Goal: Information Seeking & Learning: Learn about a topic

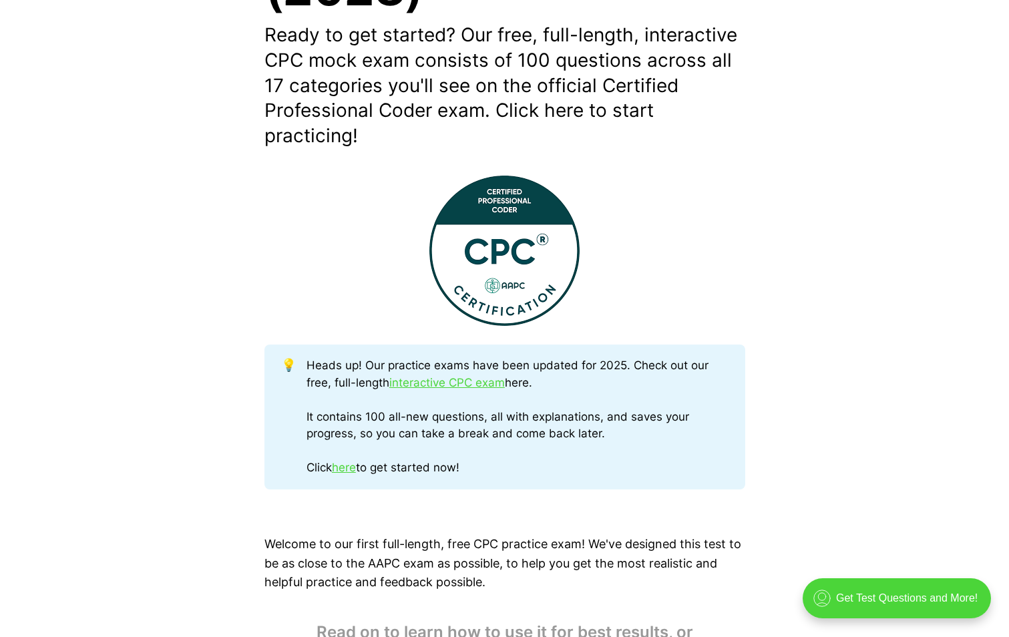
scroll to position [401, 0]
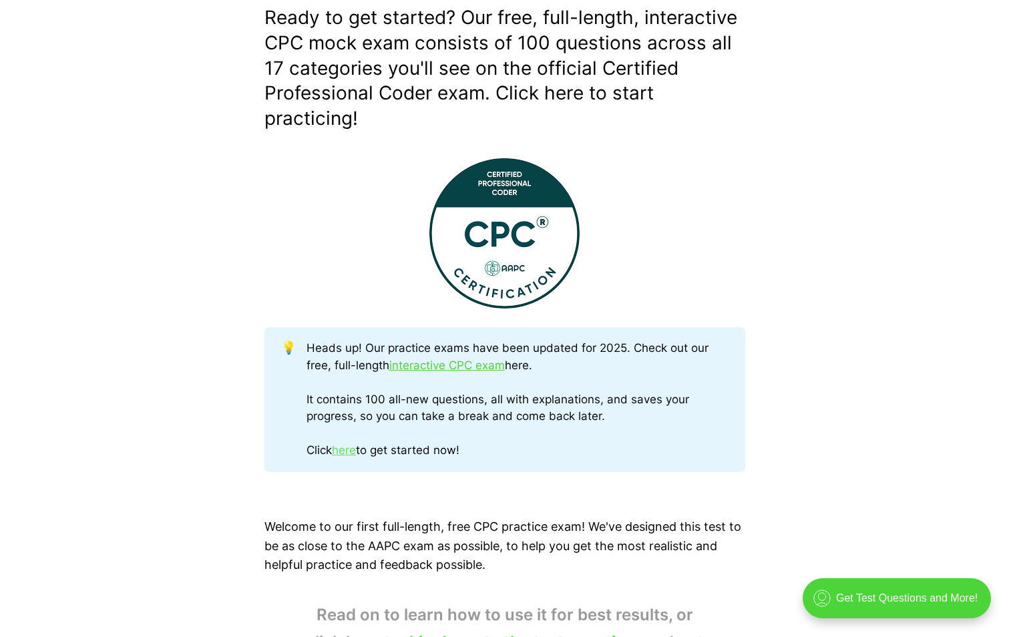
click at [343, 451] on link "here" at bounding box center [344, 450] width 24 height 13
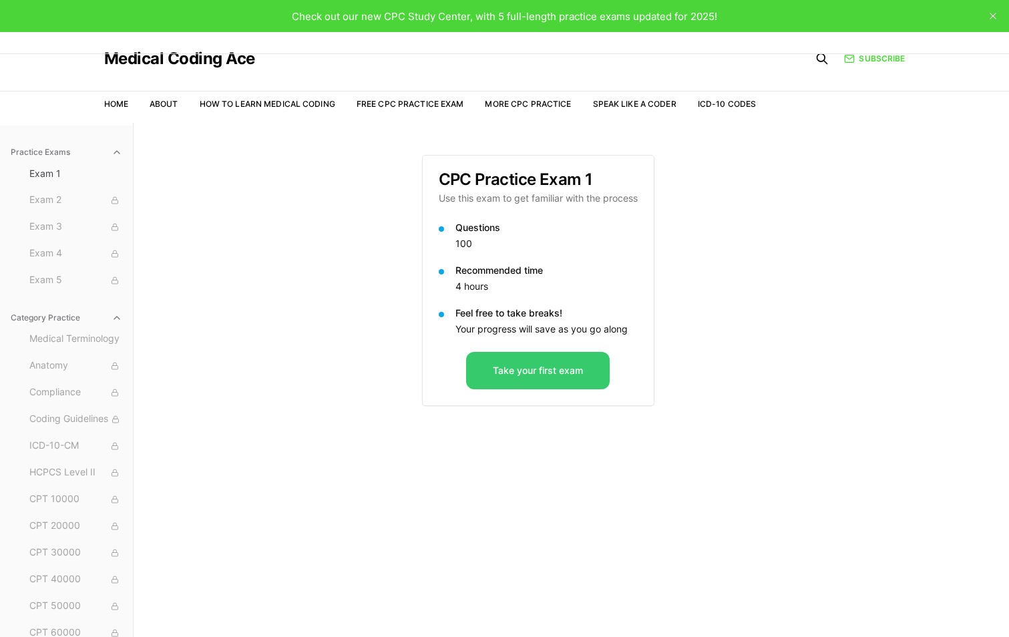
click at [497, 362] on button "Take your first exam" at bounding box center [538, 370] width 144 height 37
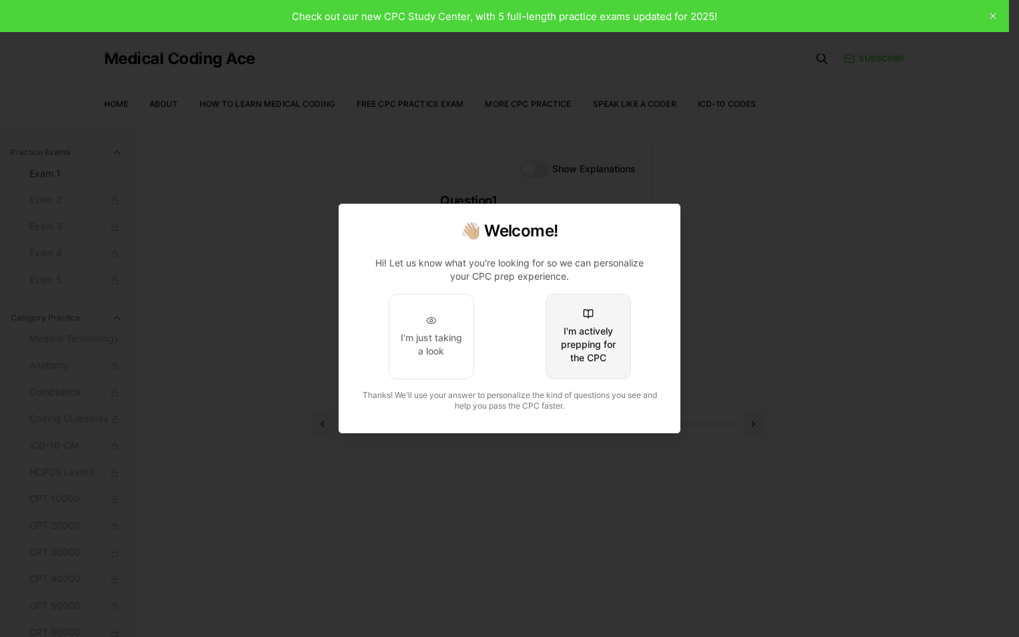
click at [579, 350] on div "I'm actively prepping for the CPC" at bounding box center [588, 345] width 63 height 40
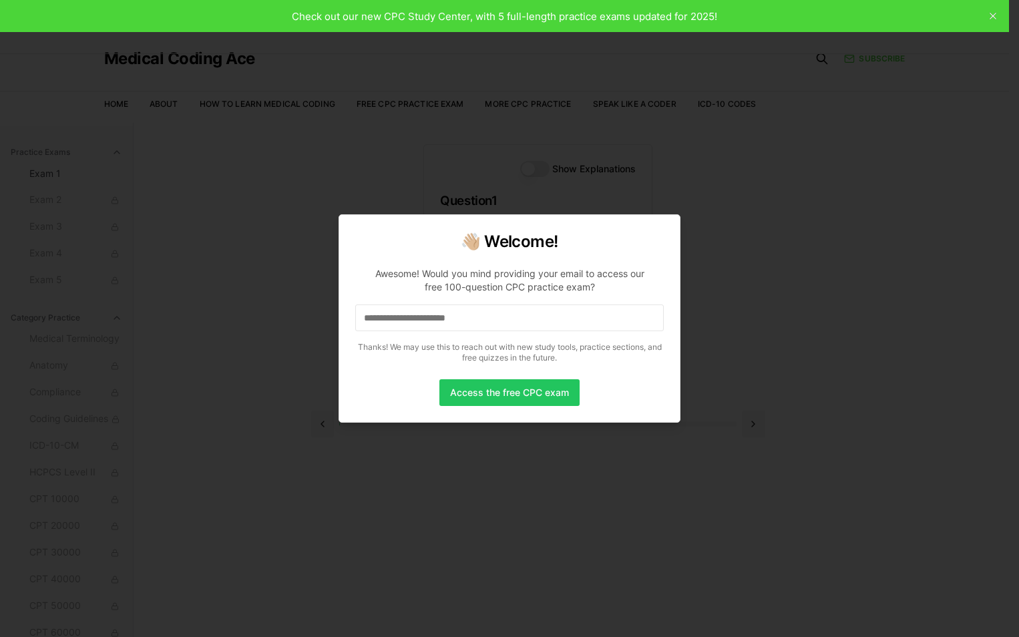
click at [420, 326] on input at bounding box center [509, 318] width 309 height 27
click at [472, 401] on button "Access the free CPC exam" at bounding box center [510, 392] width 140 height 27
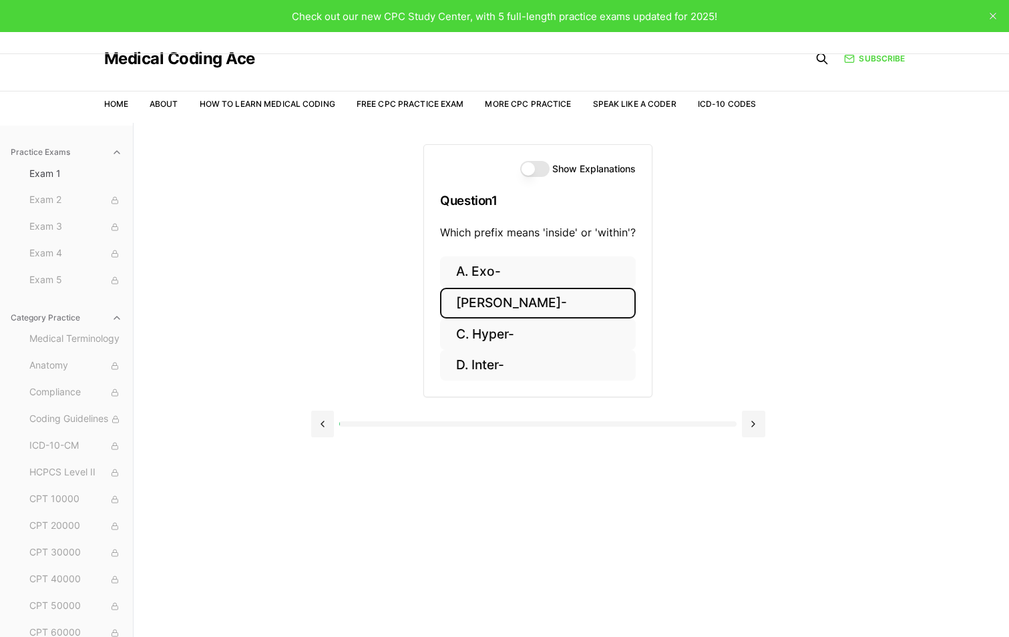
click at [496, 295] on button "[PERSON_NAME]-" at bounding box center [538, 303] width 196 height 31
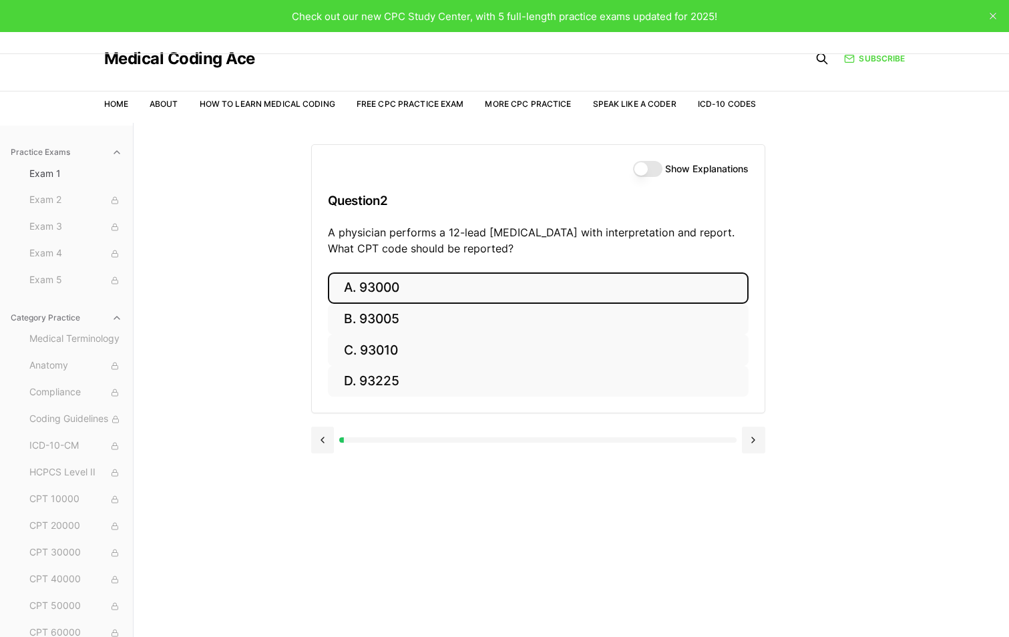
click at [387, 283] on button "A. 93000" at bounding box center [538, 288] width 421 height 31
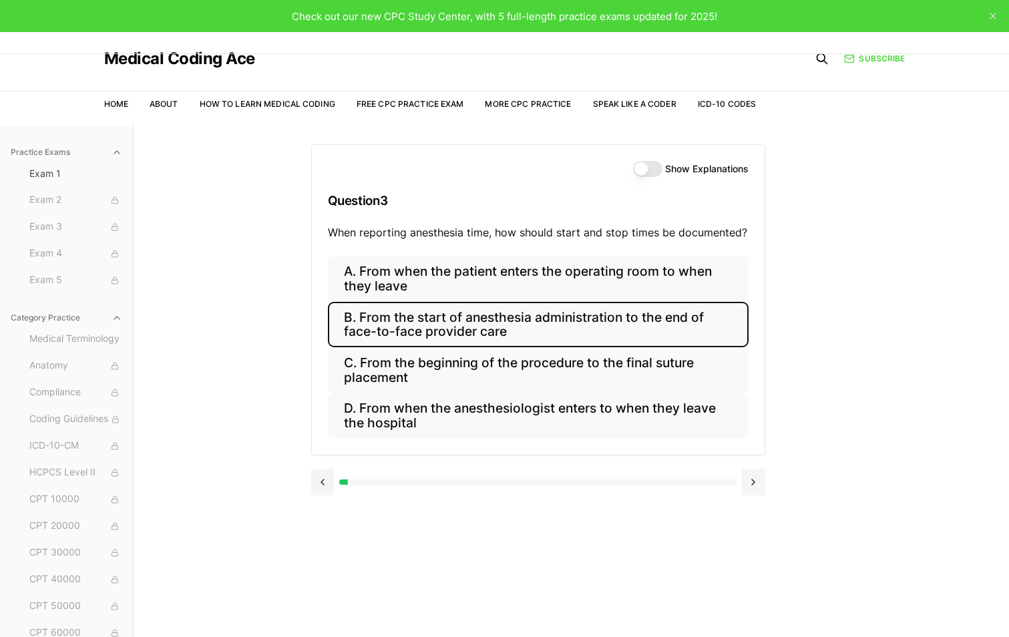
click at [492, 327] on button "B. From the start of anesthesia administration to the end of face-to-face provi…" at bounding box center [538, 324] width 421 height 45
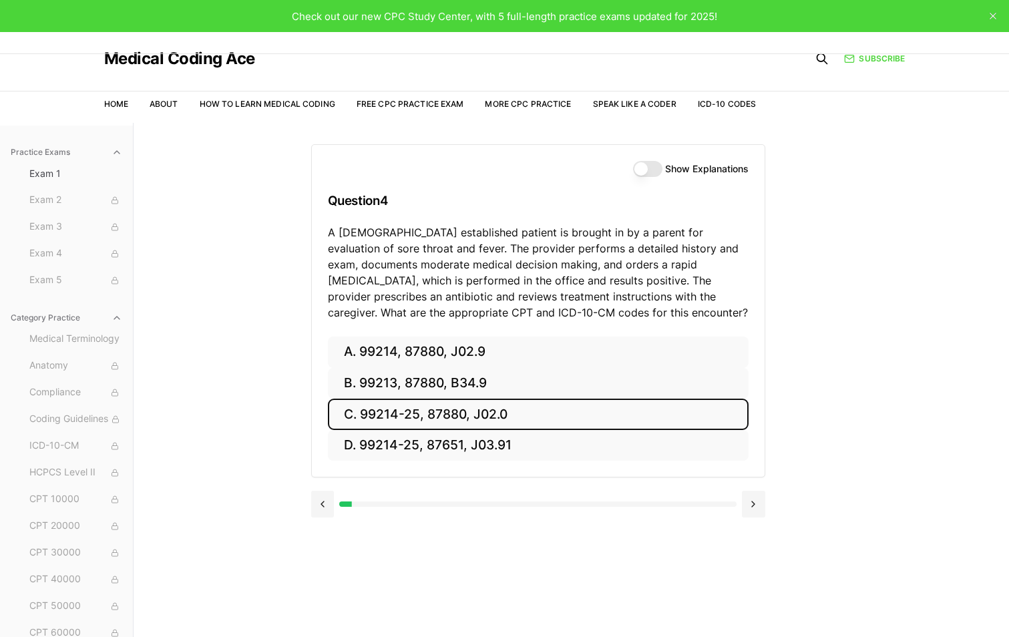
click at [410, 415] on button "C. 99214-25, 87880, J02.0" at bounding box center [538, 414] width 421 height 31
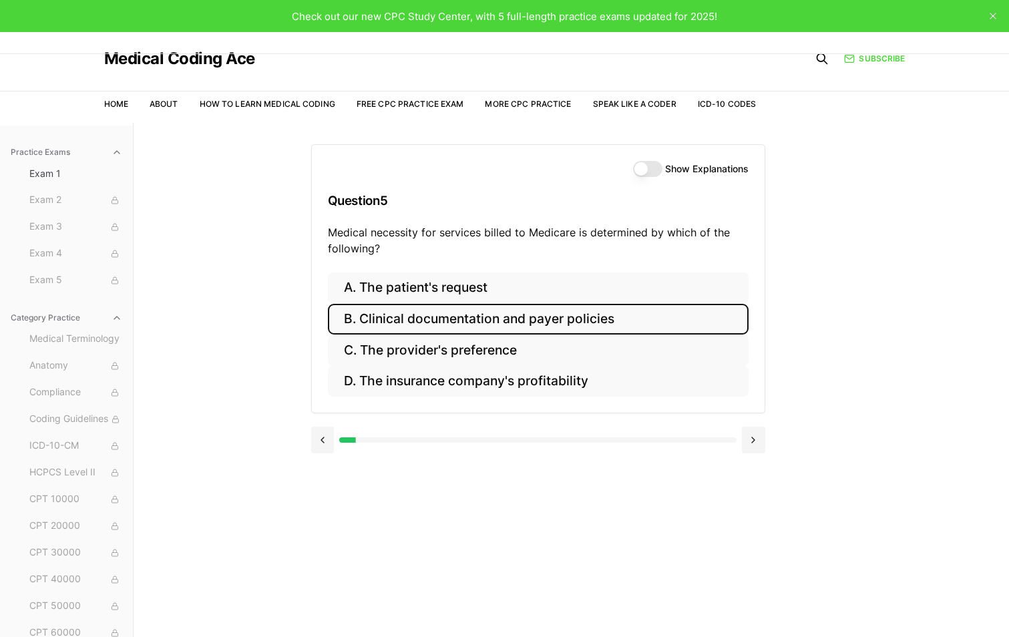
click at [530, 316] on button "B. Clinical documentation and payer policies" at bounding box center [538, 319] width 421 height 31
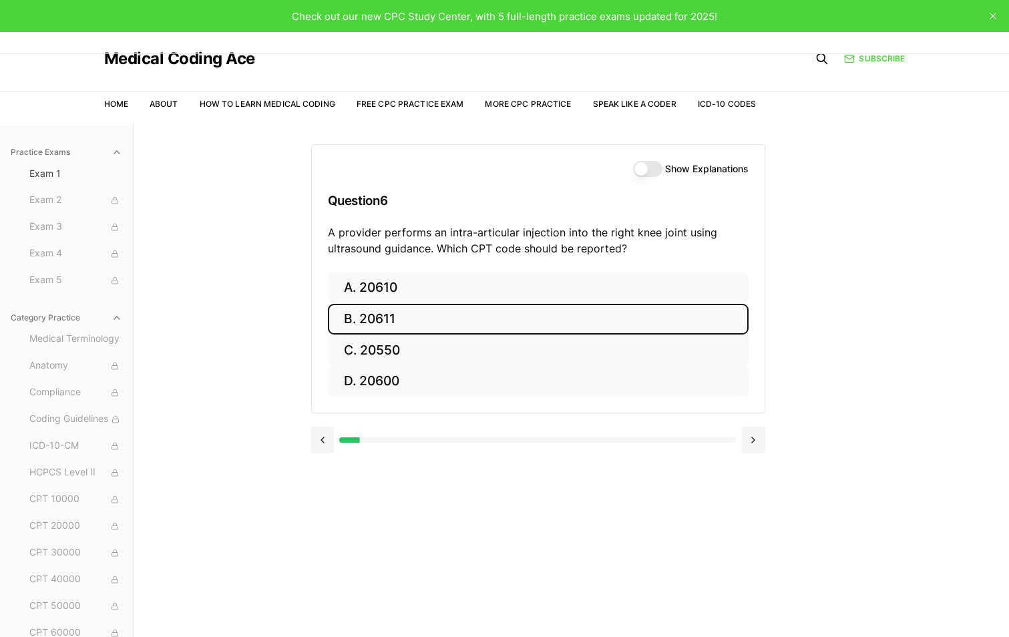
click at [383, 324] on button "B. 20611" at bounding box center [538, 319] width 421 height 31
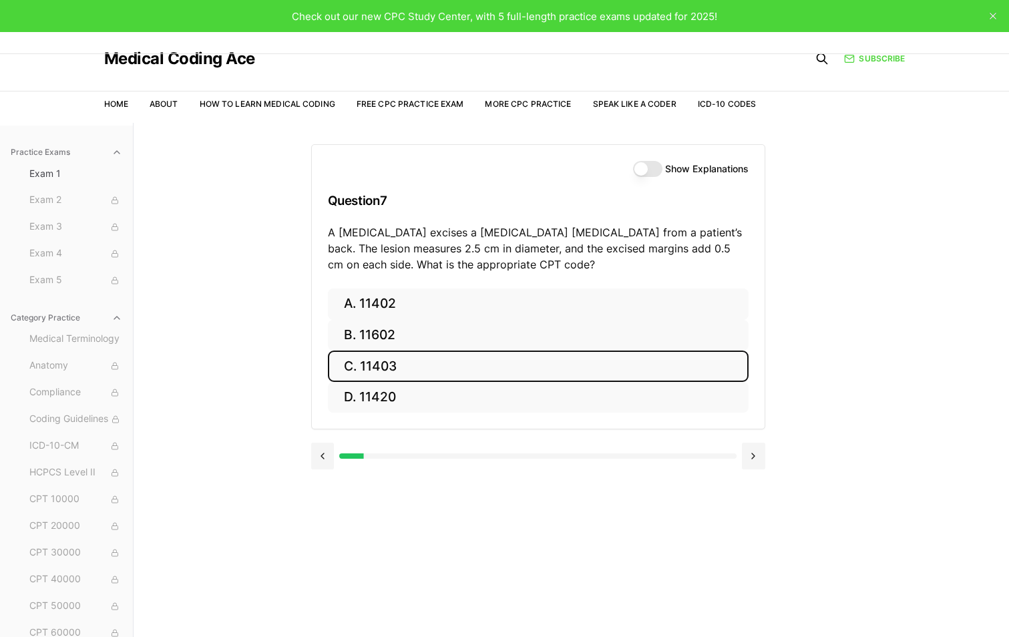
click at [370, 356] on button "C. 11403" at bounding box center [538, 366] width 421 height 31
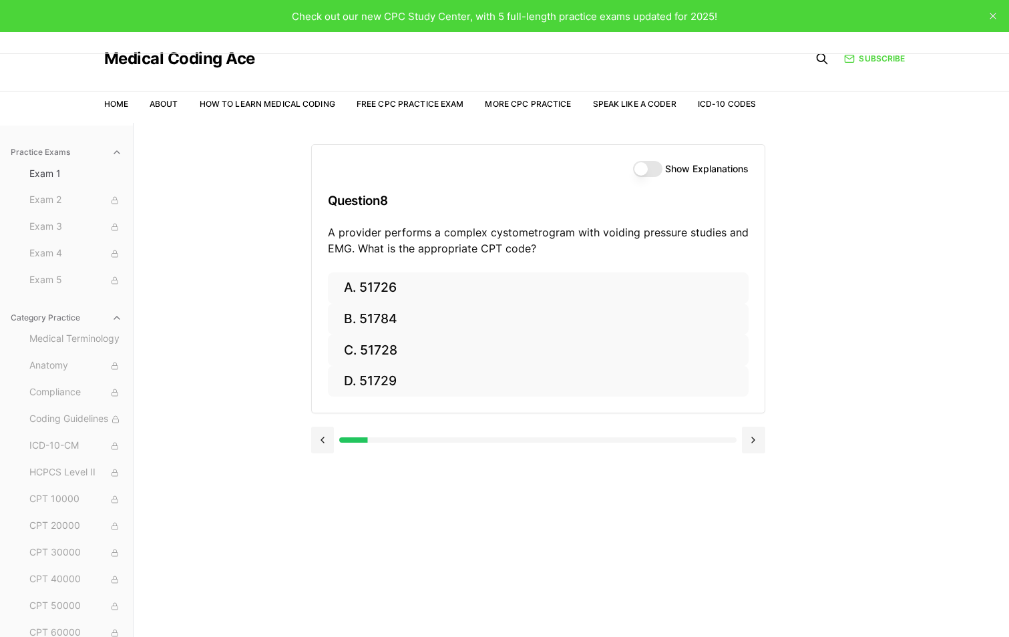
click at [643, 166] on button "Show Explanations" at bounding box center [647, 169] width 29 height 16
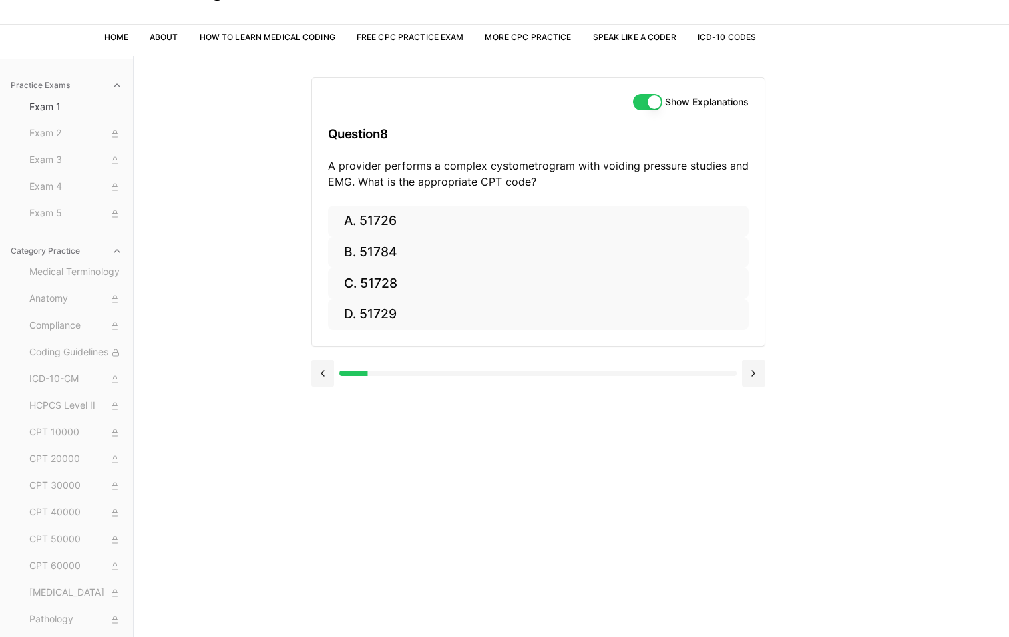
click at [653, 114] on div "Show Explanations Question 8 A provider performs a complex cystometrogram with …" at bounding box center [538, 142] width 453 height 128
click at [653, 110] on div "Show Explanations Question 8 A provider performs a complex cystometrogram with …" at bounding box center [538, 142] width 453 height 128
click at [653, 106] on button "Show Explanations" at bounding box center [647, 102] width 29 height 16
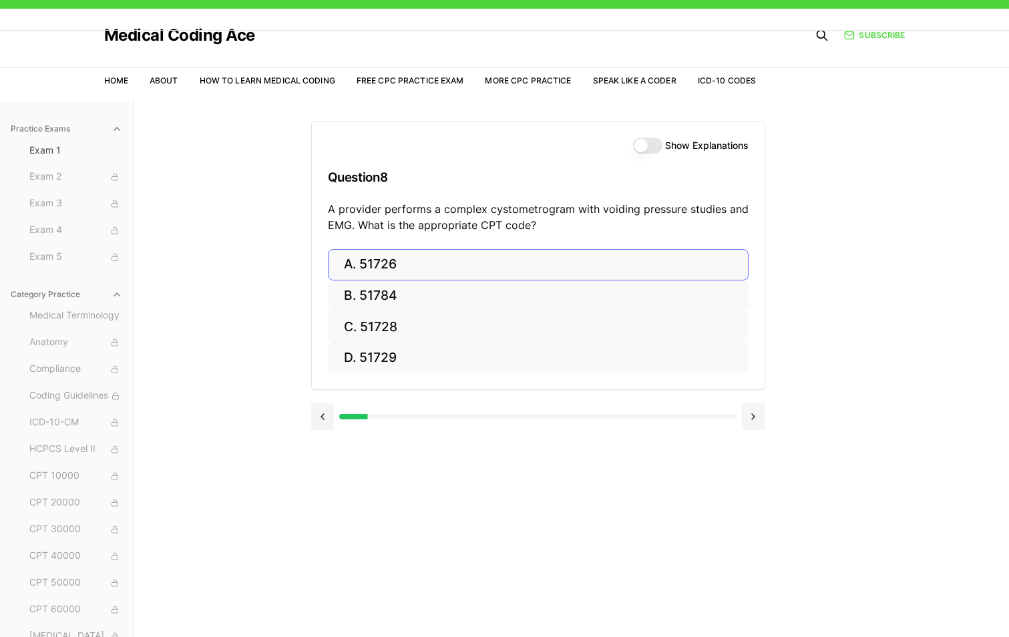
scroll to position [0, 0]
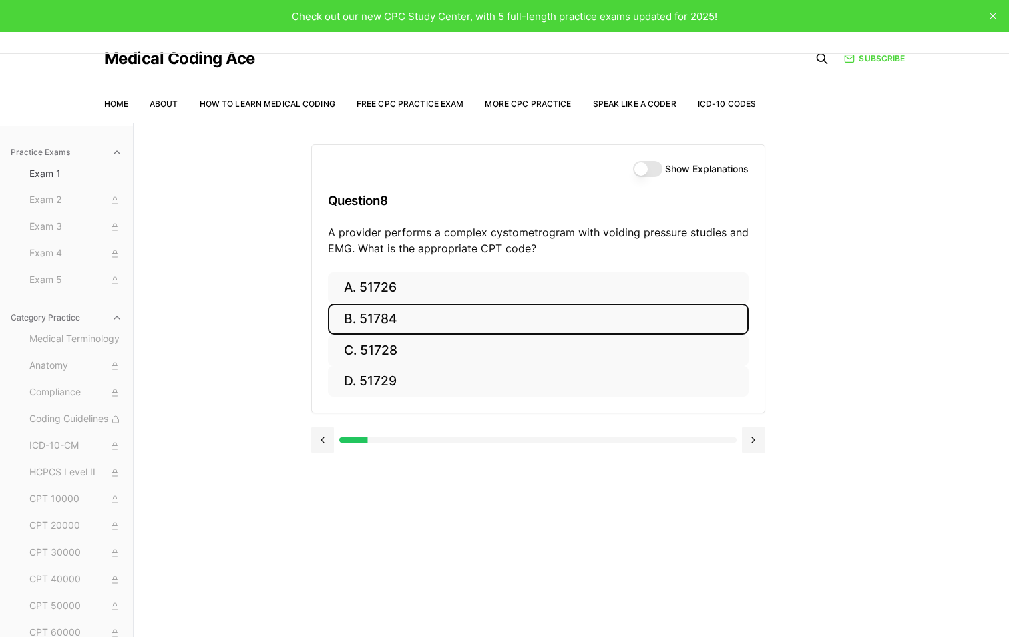
click at [392, 323] on button "B. 51784" at bounding box center [538, 319] width 421 height 31
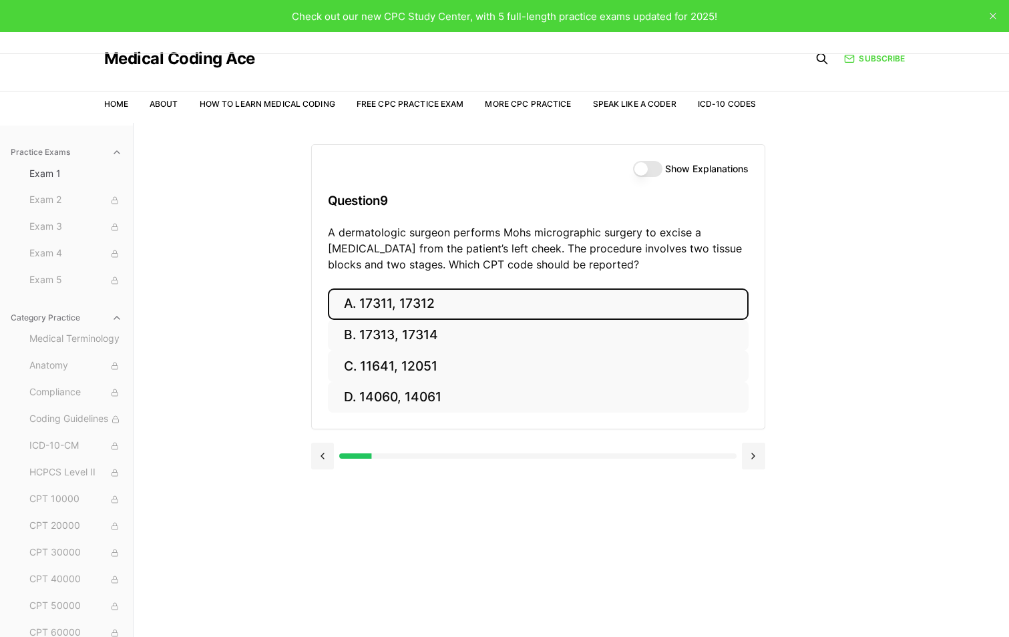
click at [425, 307] on button "A. 17311, 17312" at bounding box center [538, 304] width 421 height 31
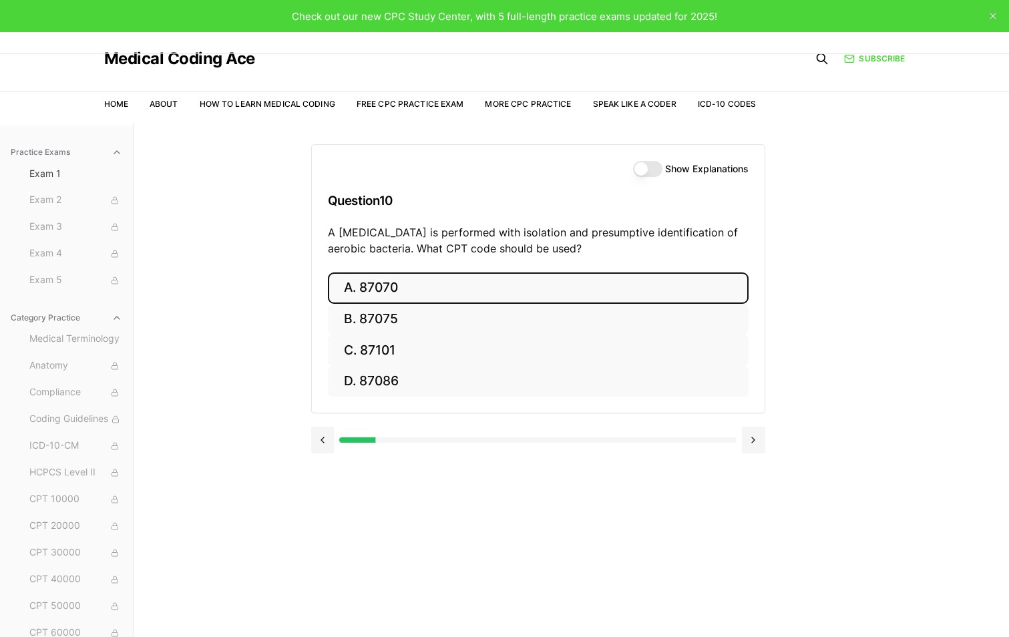
click at [369, 286] on button "A. 87070" at bounding box center [538, 288] width 421 height 31
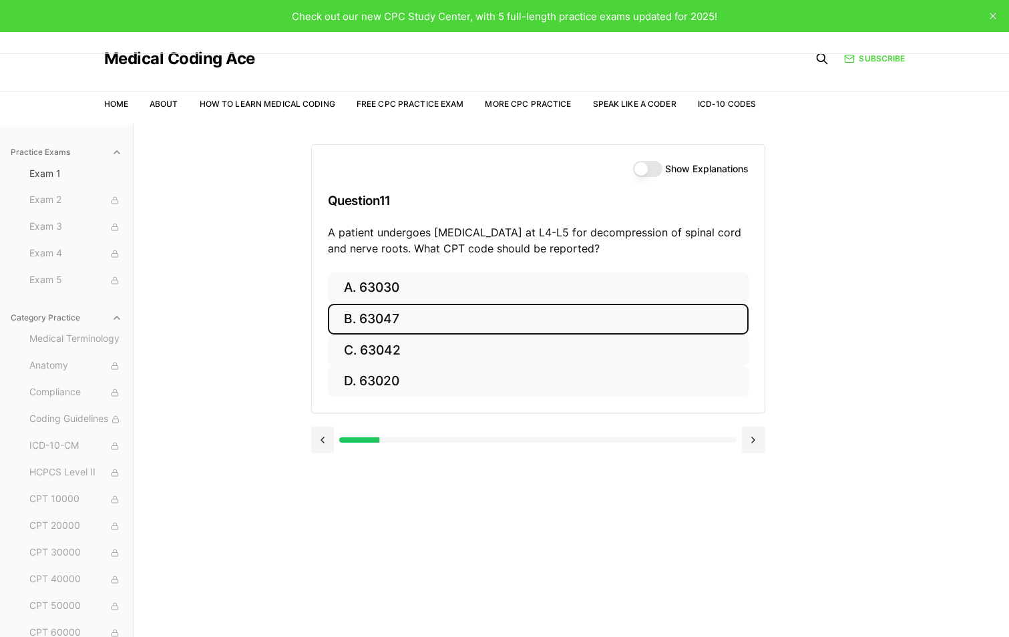
click at [426, 317] on button "B. 63047" at bounding box center [538, 319] width 421 height 31
click at [347, 320] on button "B. Z13.1" at bounding box center [538, 319] width 421 height 31
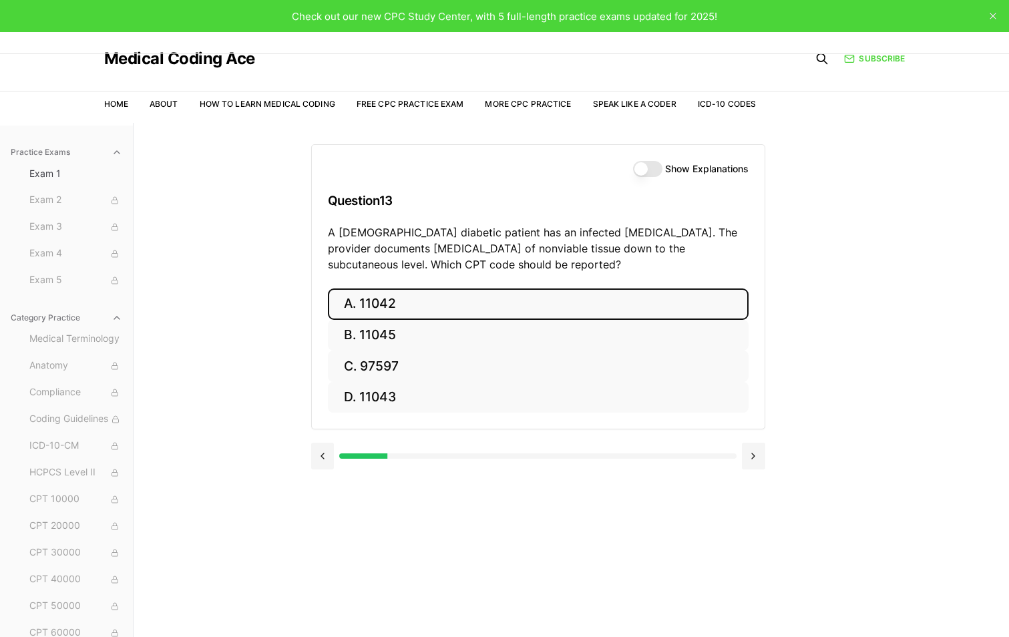
click at [343, 303] on button "A. 11042" at bounding box center [538, 304] width 421 height 31
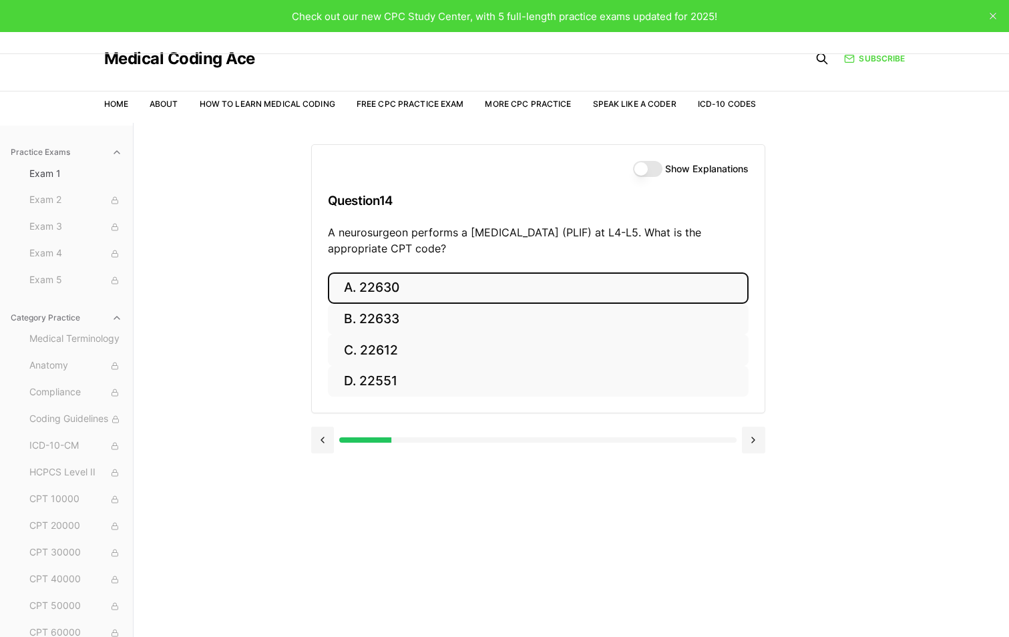
click at [389, 292] on button "A. 22630" at bounding box center [538, 288] width 421 height 31
click at [372, 289] on button "A. R91.8" at bounding box center [538, 288] width 421 height 31
click at [389, 291] on button "A. 62270" at bounding box center [538, 288] width 421 height 31
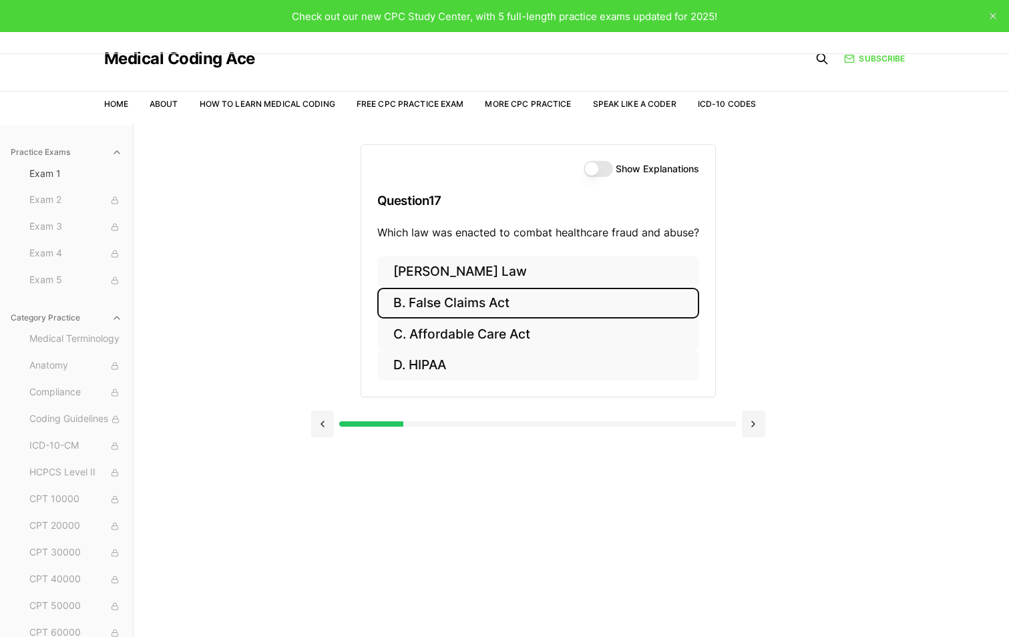
click at [431, 297] on button "B. False Claims Act" at bounding box center [538, 303] width 322 height 31
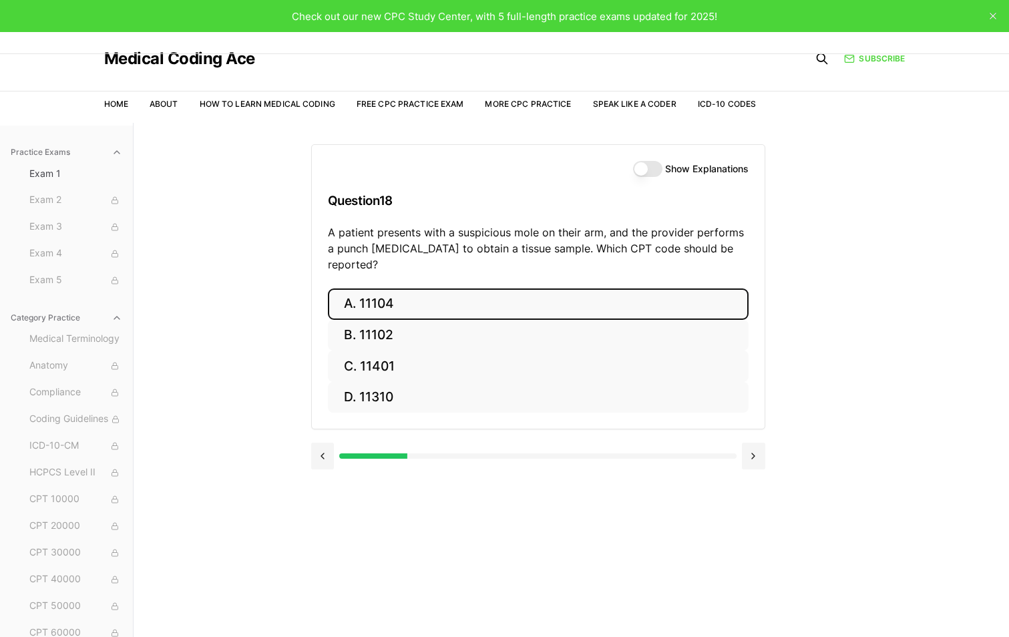
click at [366, 289] on button "A. 11104" at bounding box center [538, 304] width 421 height 31
click at [386, 304] on button "A. S52.501A" at bounding box center [538, 304] width 421 height 31
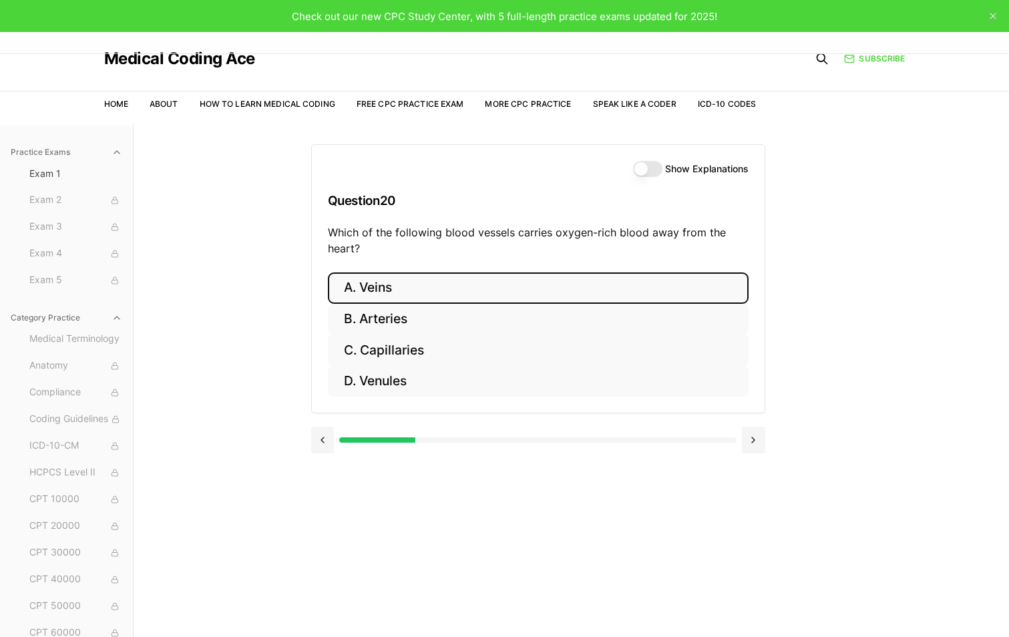
click at [428, 281] on button "A. Veins" at bounding box center [538, 288] width 421 height 31
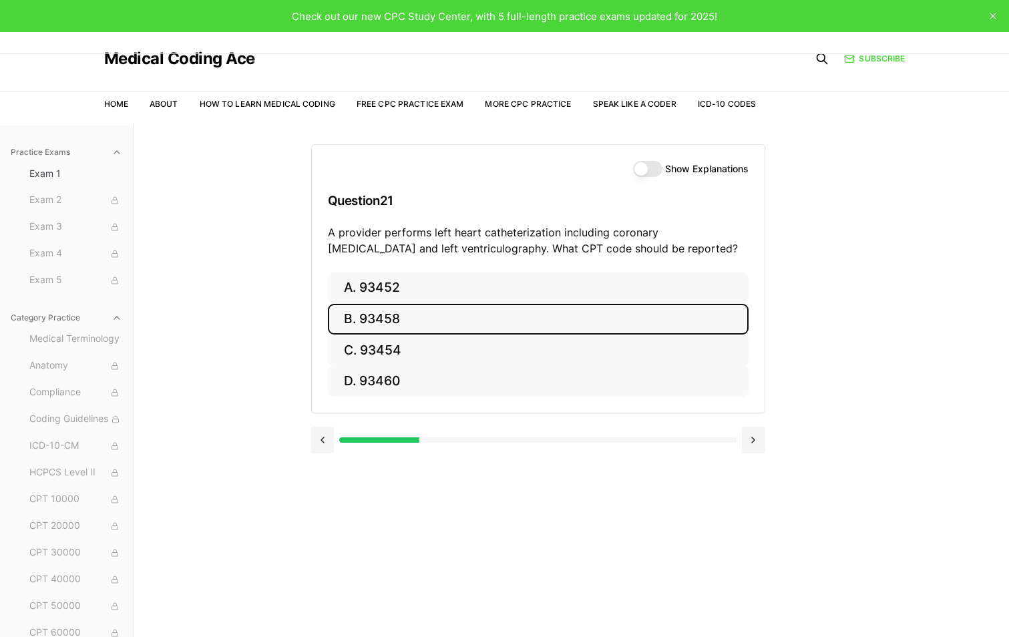
click at [371, 316] on button "B. 93458" at bounding box center [538, 319] width 421 height 31
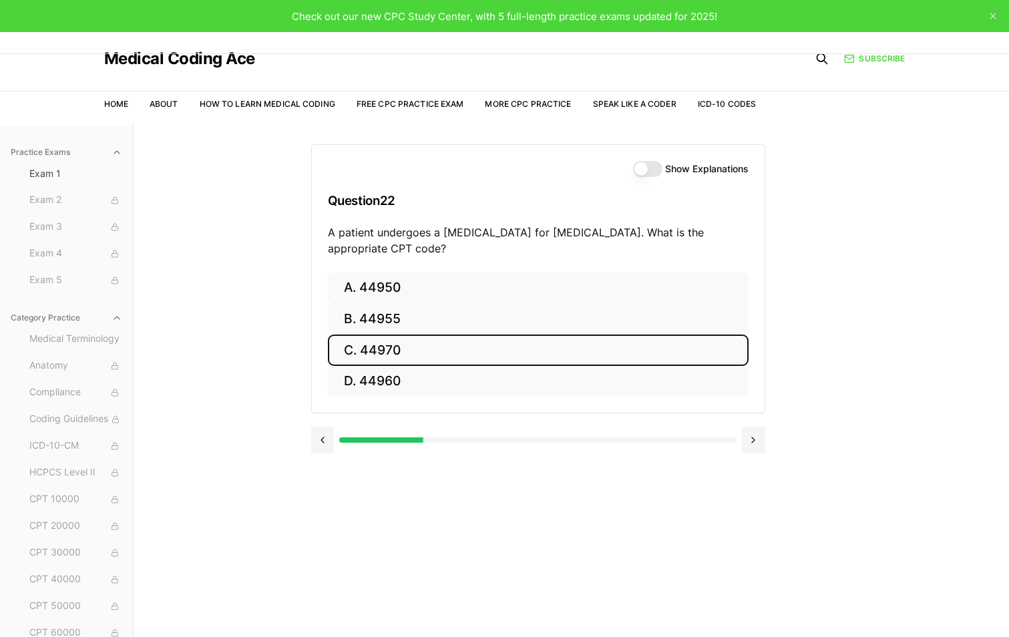
click at [377, 353] on button "C. 44970" at bounding box center [538, 350] width 421 height 31
click at [365, 344] on button "C. 95909" at bounding box center [538, 350] width 421 height 31
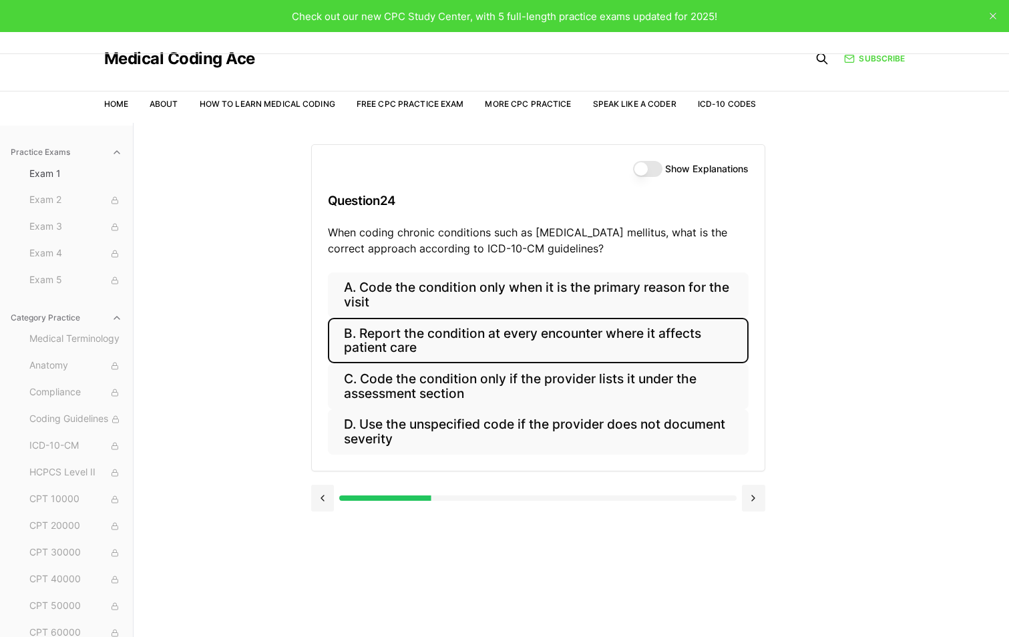
click at [418, 345] on button "B. Report the condition at every encounter where it affects patient care" at bounding box center [538, 340] width 421 height 45
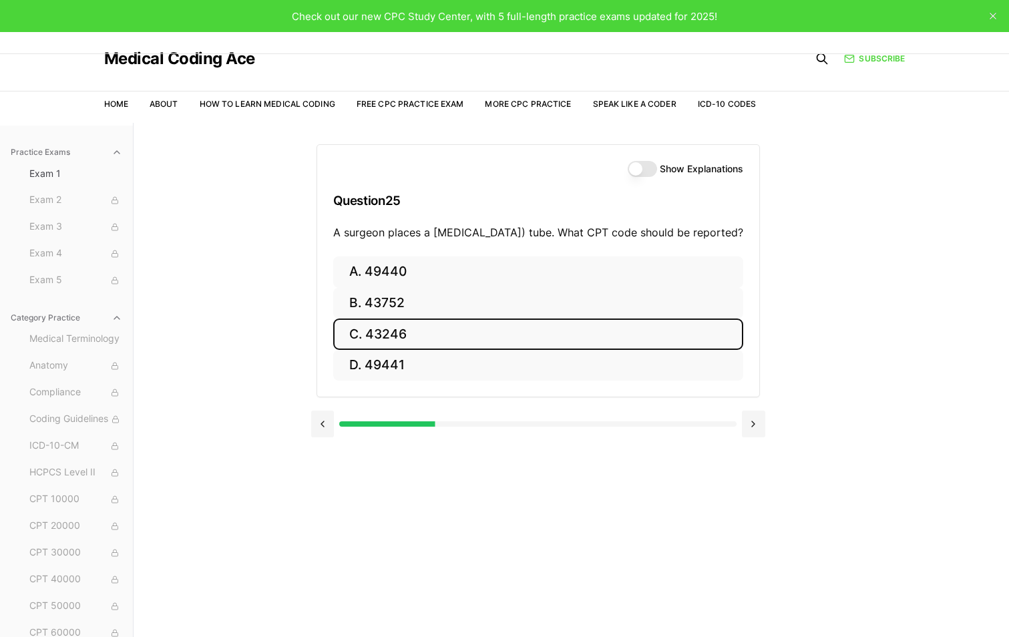
click at [399, 344] on button "C. 43246" at bounding box center [538, 334] width 410 height 31
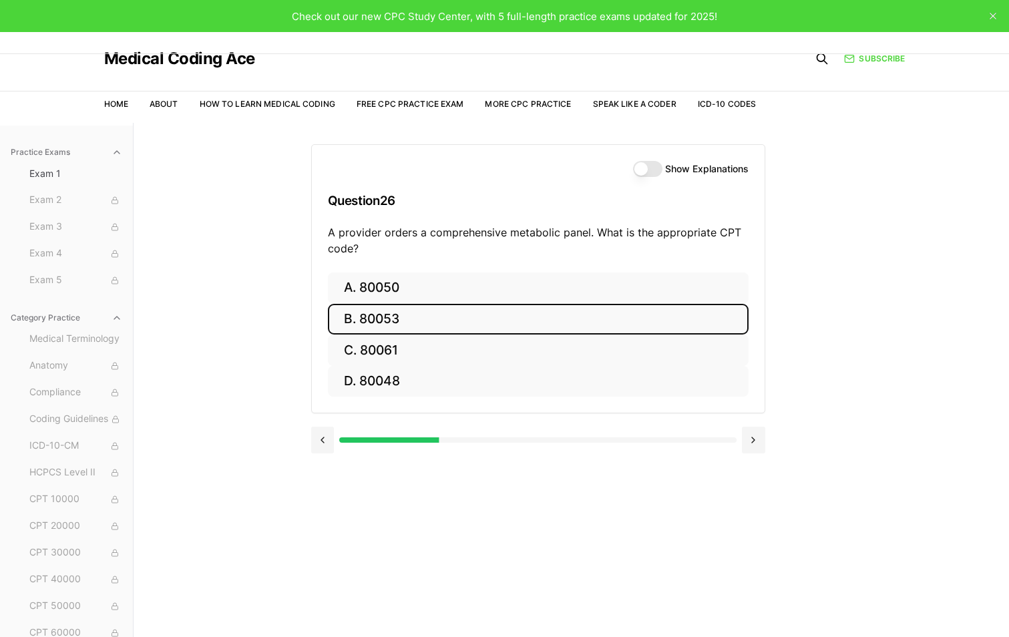
click at [375, 323] on button "B. 80053" at bounding box center [538, 319] width 421 height 31
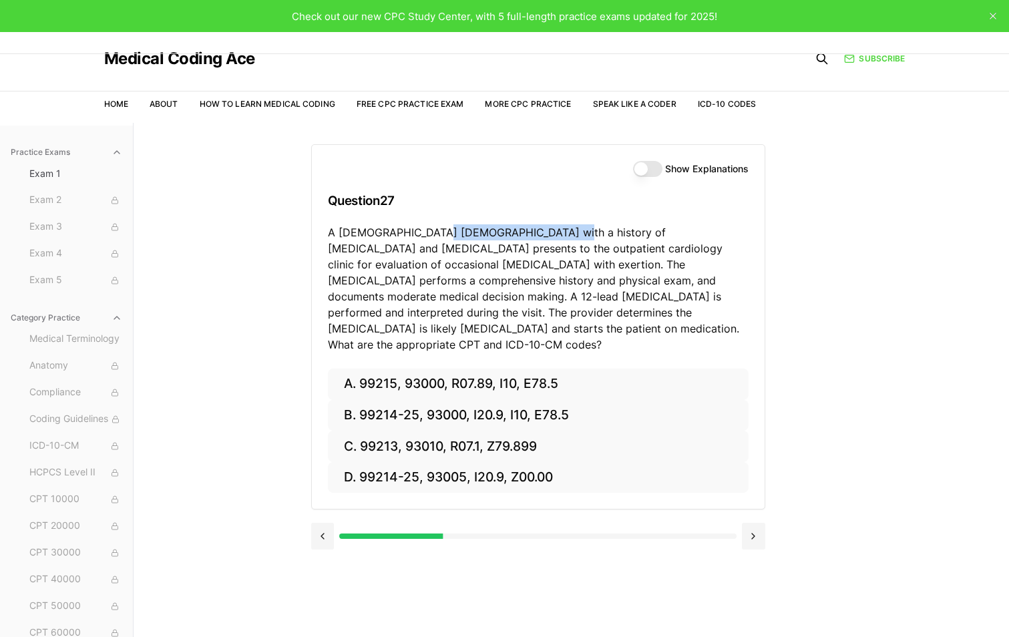
drag, startPoint x: 542, startPoint y: 234, endPoint x: 427, endPoint y: 232, distance: 115.6
click at [427, 232] on p "A [DEMOGRAPHIC_DATA] [DEMOGRAPHIC_DATA] with a history of [MEDICAL_DATA] and [M…" at bounding box center [538, 288] width 421 height 128
drag, startPoint x: 427, startPoint y: 232, endPoint x: 399, endPoint y: 273, distance: 49.7
click at [400, 273] on p "A [DEMOGRAPHIC_DATA] [DEMOGRAPHIC_DATA] with a history of [MEDICAL_DATA] and [M…" at bounding box center [538, 288] width 421 height 128
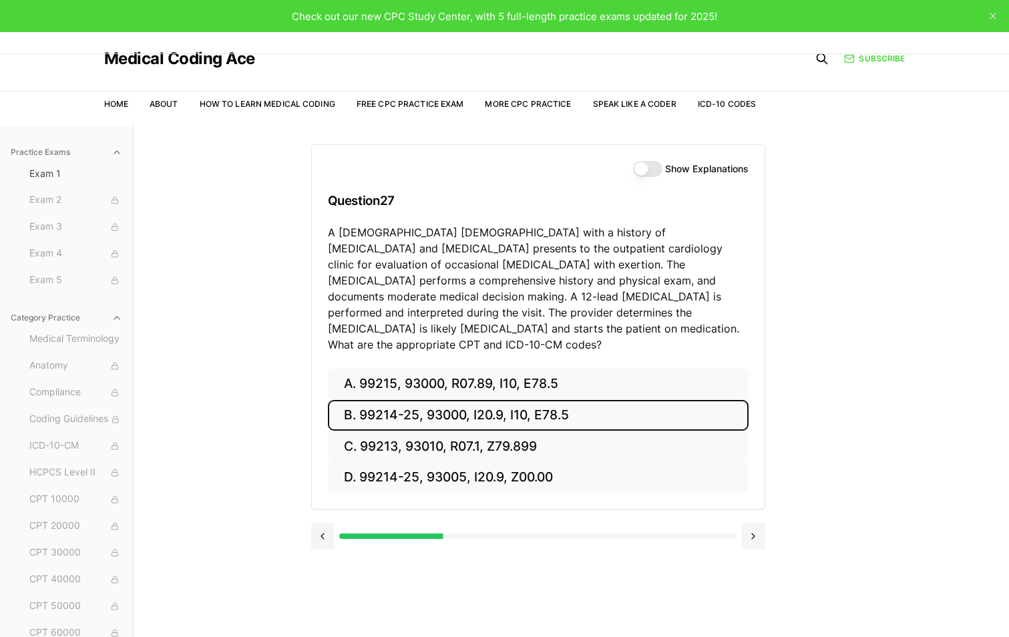
click at [642, 400] on button "B. 99214-25, 93000, I20.9, I10, E78.5" at bounding box center [538, 415] width 421 height 31
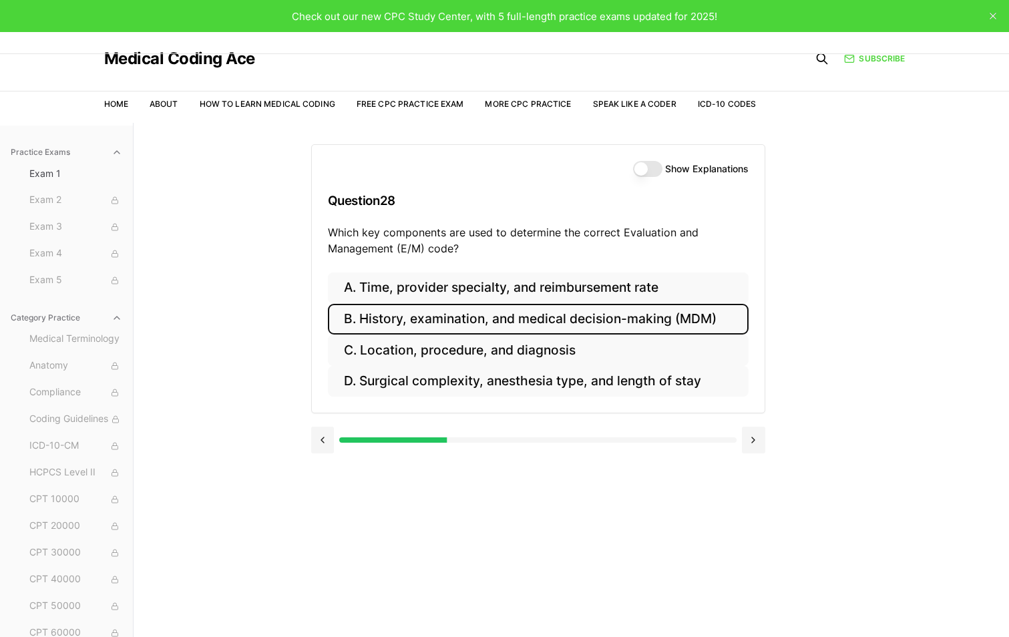
click at [373, 316] on button "B. History, examination, and medical decision-making (MDM)" at bounding box center [538, 319] width 421 height 31
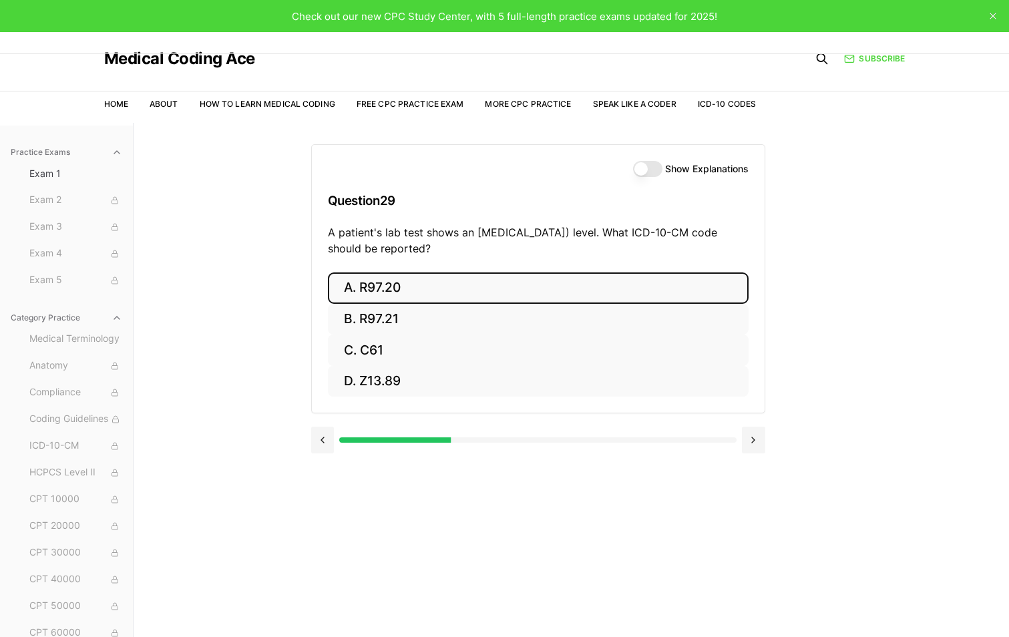
click at [428, 295] on button "A. R97.20" at bounding box center [538, 288] width 421 height 31
click at [428, 295] on button "A. Z23" at bounding box center [538, 288] width 421 height 31
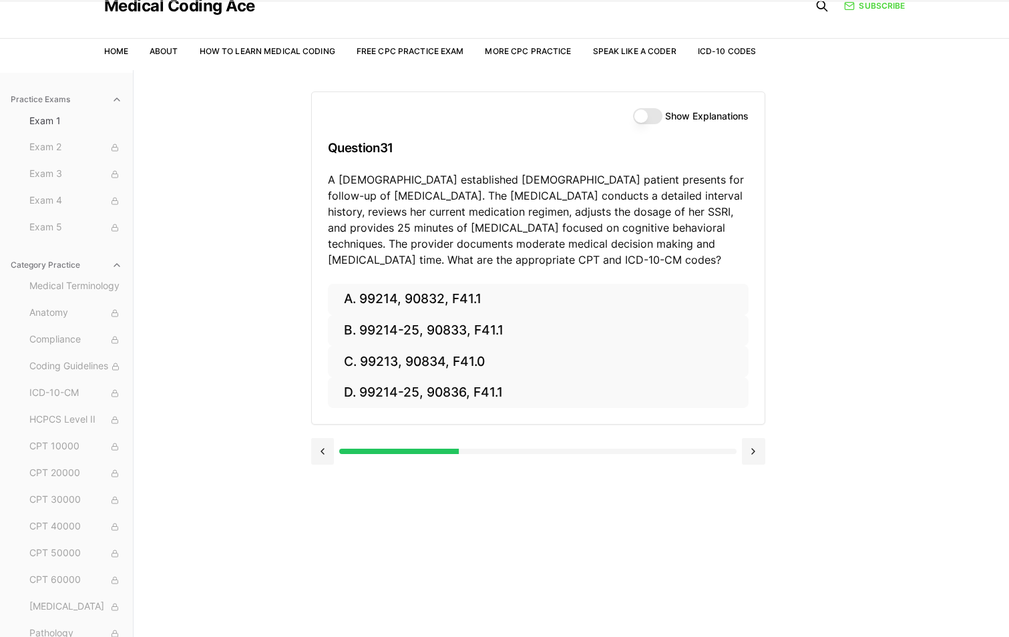
scroll to position [123, 0]
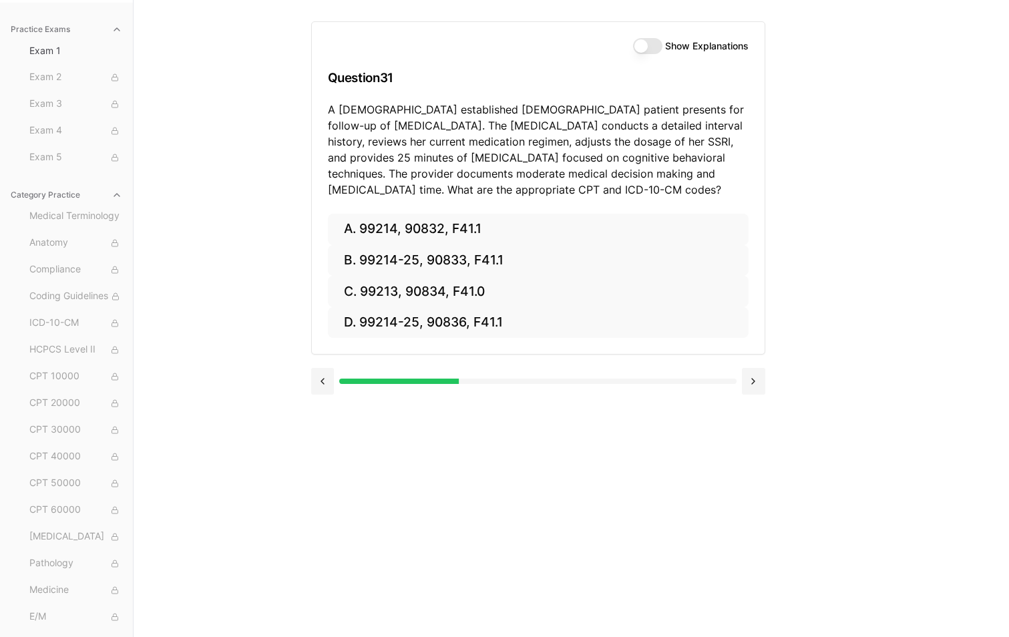
click at [633, 49] on button "Show Explanations" at bounding box center [647, 46] width 29 height 16
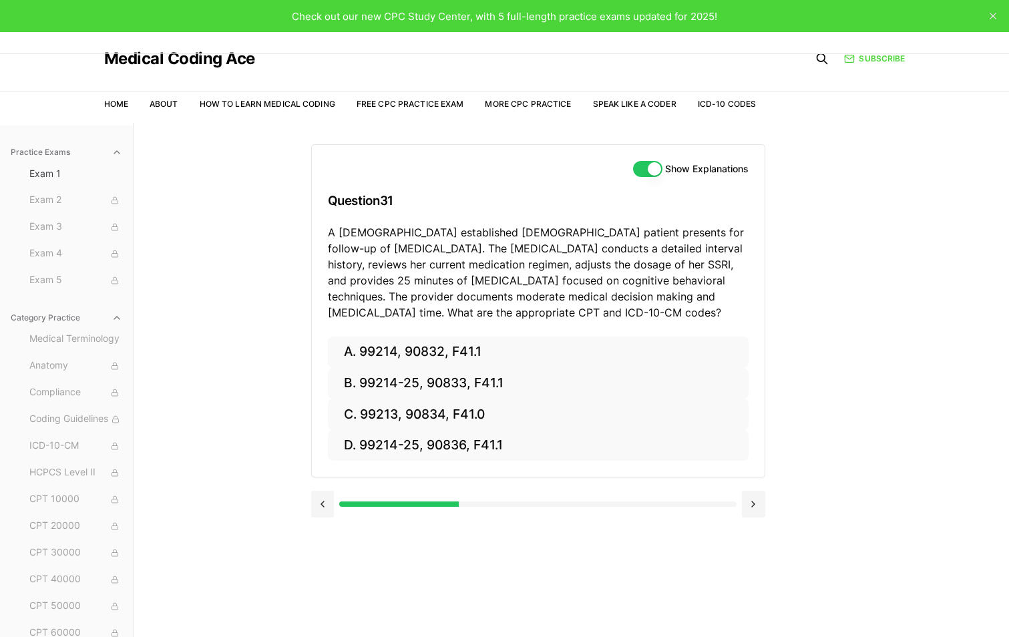
click at [645, 166] on button "Show Explanations" at bounding box center [647, 169] width 29 height 16
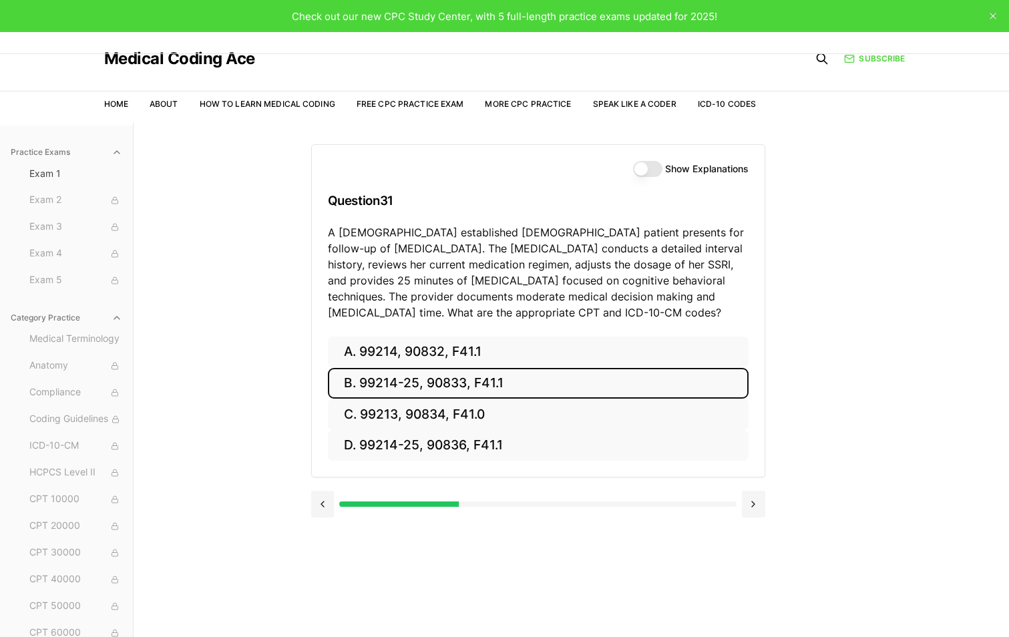
click at [472, 379] on button "B. 99214-25, 90833, F41.1" at bounding box center [538, 383] width 421 height 31
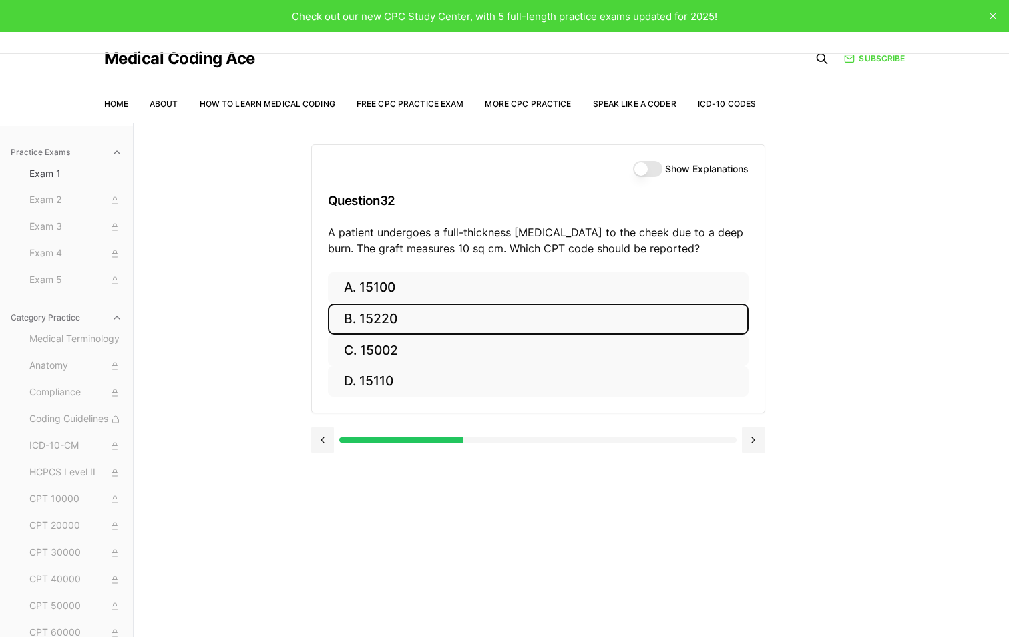
click at [450, 327] on button "B. 15220" at bounding box center [538, 319] width 421 height 31
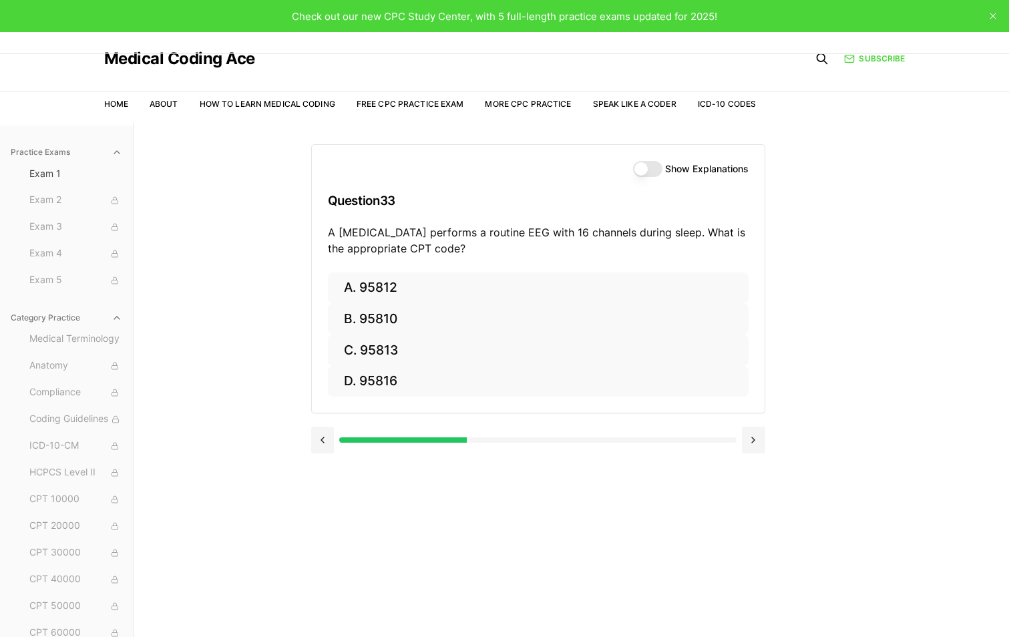
click at [165, 262] on div "Practice Exams Exam 1 Exam 2 Exam 3 Exam 4 Exam 5 Category Practice Medical Ter…" at bounding box center [504, 441] width 1009 height 637
